Goal: Navigation & Orientation: Find specific page/section

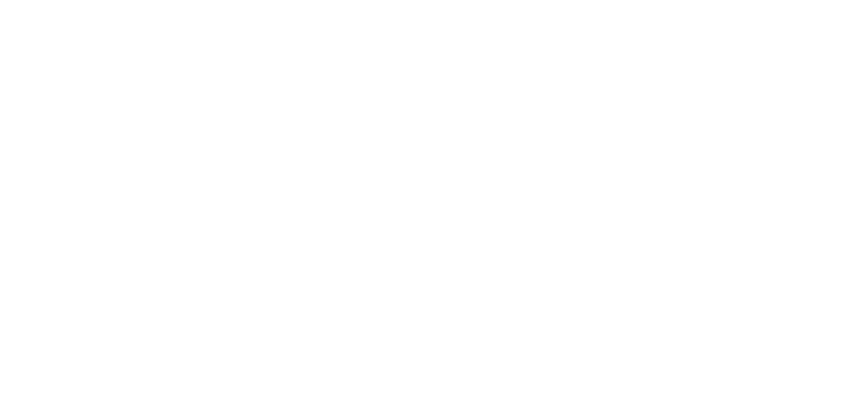
scroll to position [1434, 0]
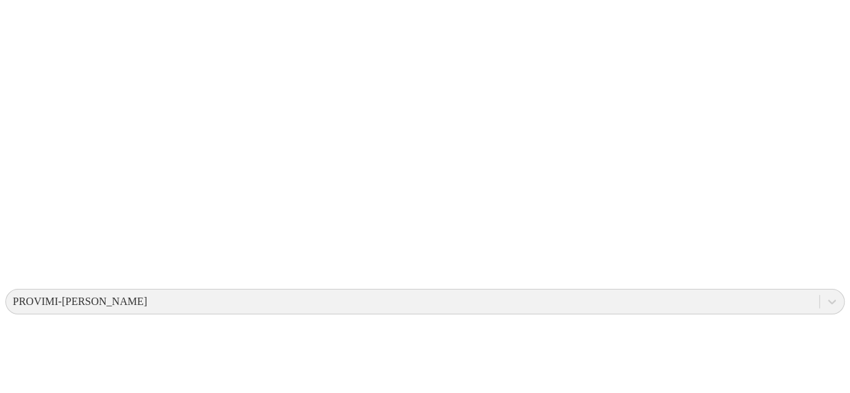
scroll to position [277, 0]
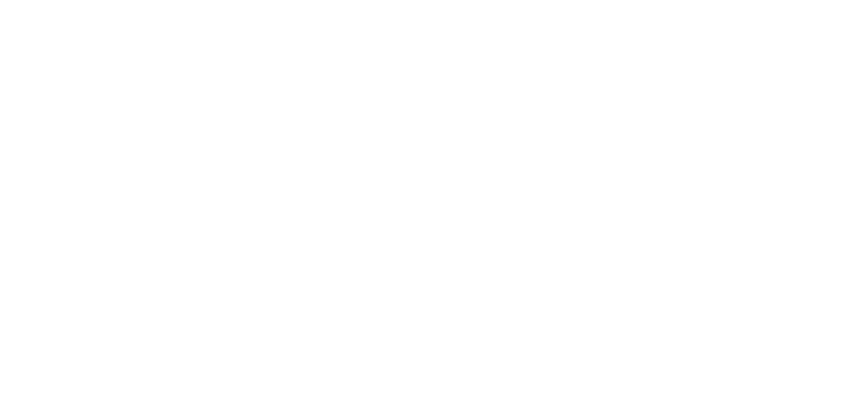
drag, startPoint x: 475, startPoint y: 21, endPoint x: 502, endPoint y: 21, distance: 26.9
drag, startPoint x: 571, startPoint y: 15, endPoint x: 496, endPoint y: 15, distance: 74.6
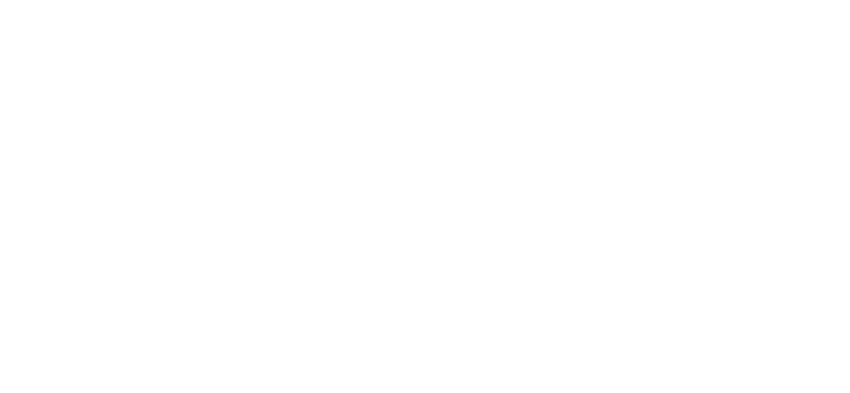
drag, startPoint x: 649, startPoint y: 29, endPoint x: 573, endPoint y: 27, distance: 75.3
